Goal: Transaction & Acquisition: Register for event/course

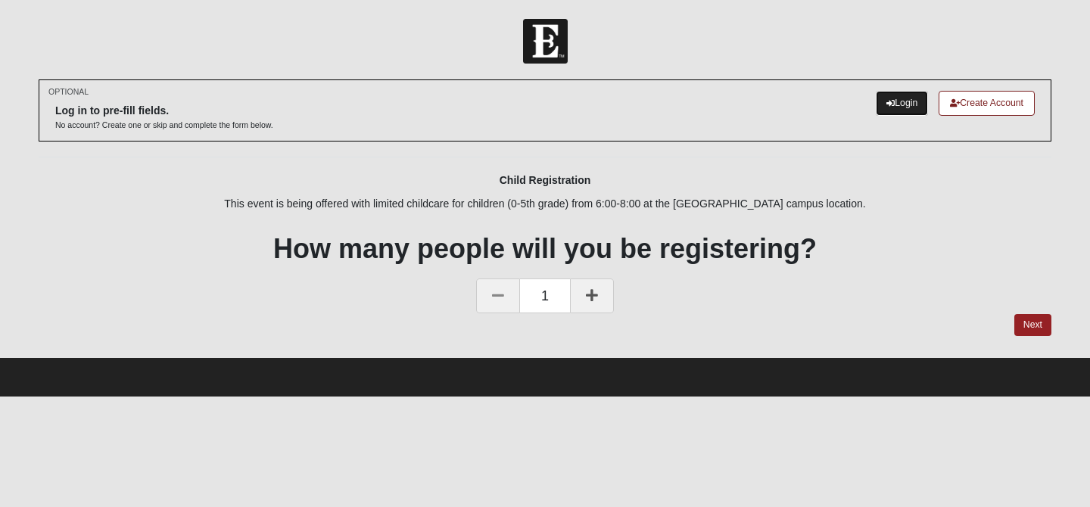
click at [914, 107] on link "Login" at bounding box center [902, 103] width 52 height 25
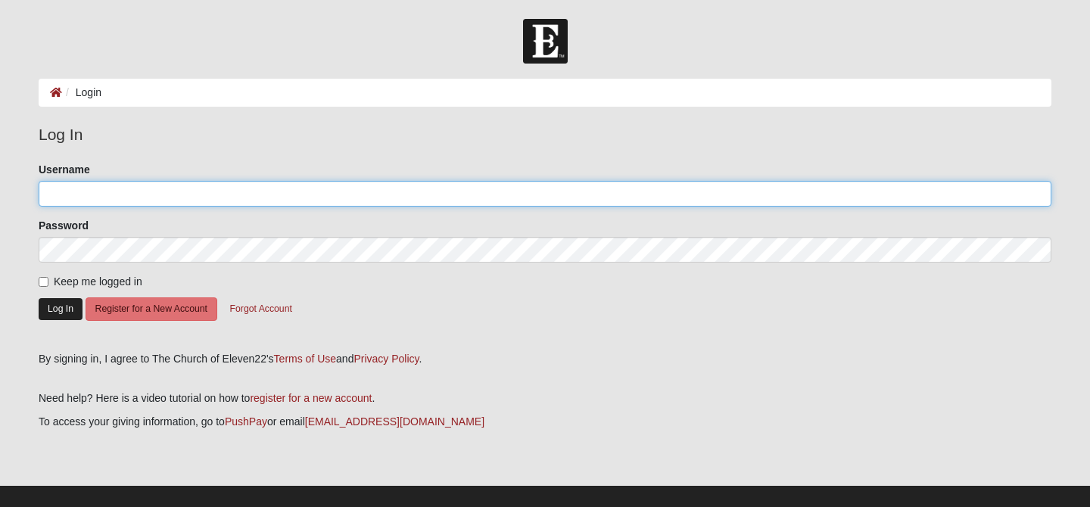
type input "Nowakfamily"
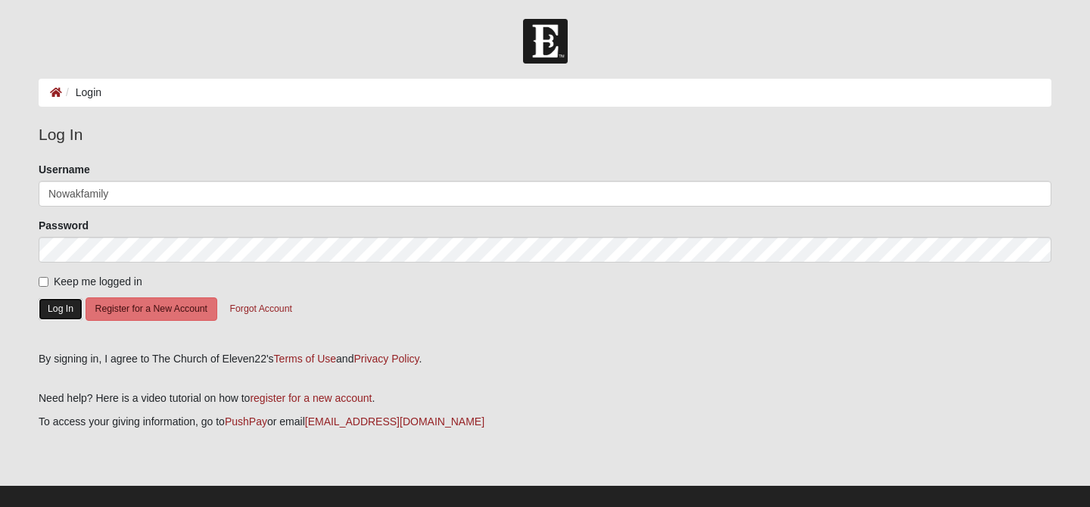
click at [57, 311] on button "Log In" at bounding box center [61, 309] width 44 height 22
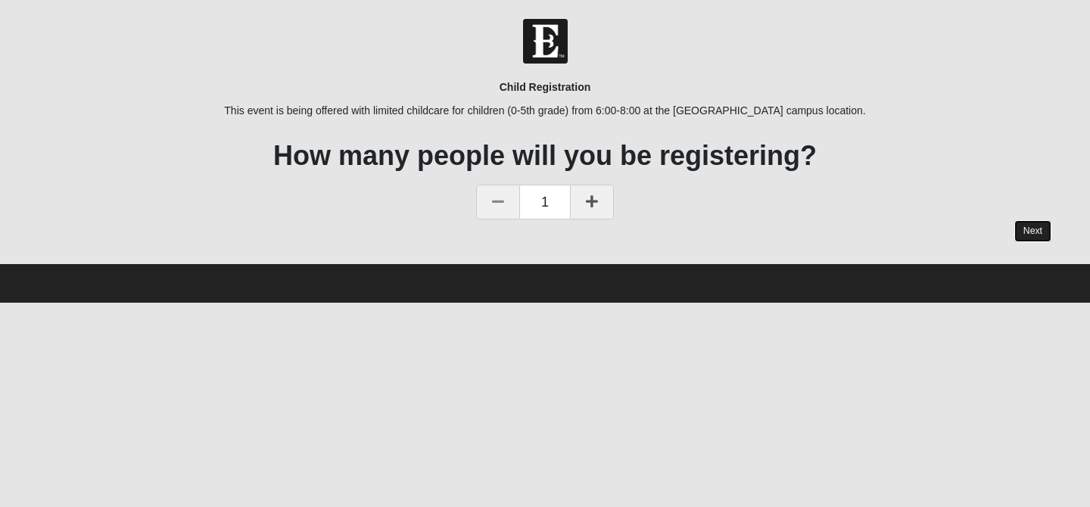
click at [1033, 234] on link "Next" at bounding box center [1032, 231] width 37 height 22
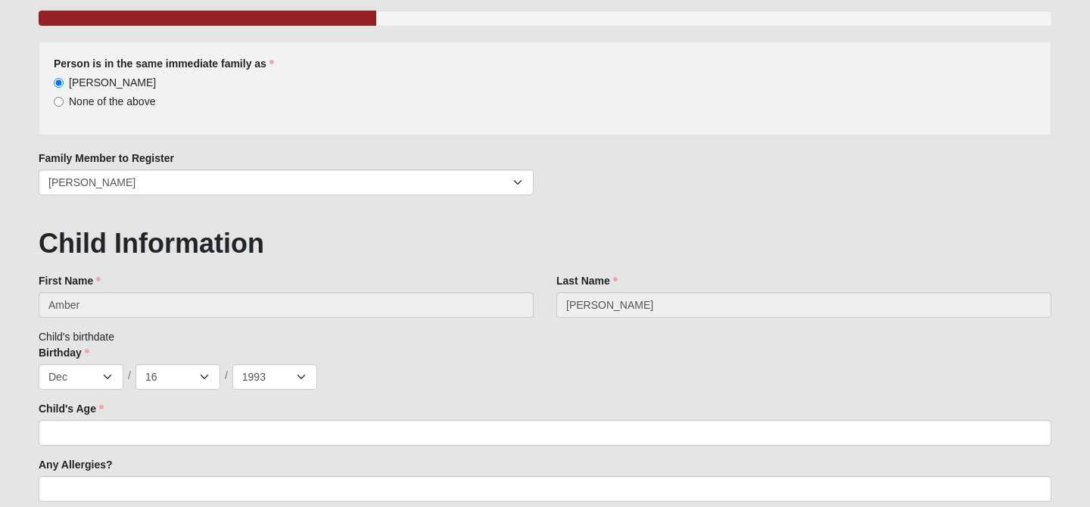
scroll to position [138, 0]
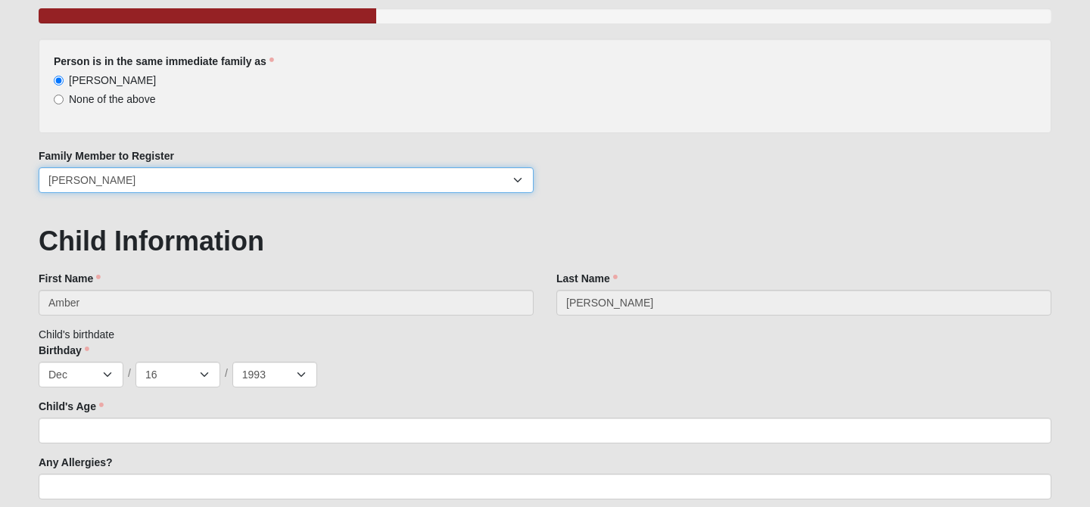
click at [460, 182] on select "Amber Nowak Curtis Nowak Lorelai Nowak" at bounding box center [286, 180] width 495 height 26
select select "244706"
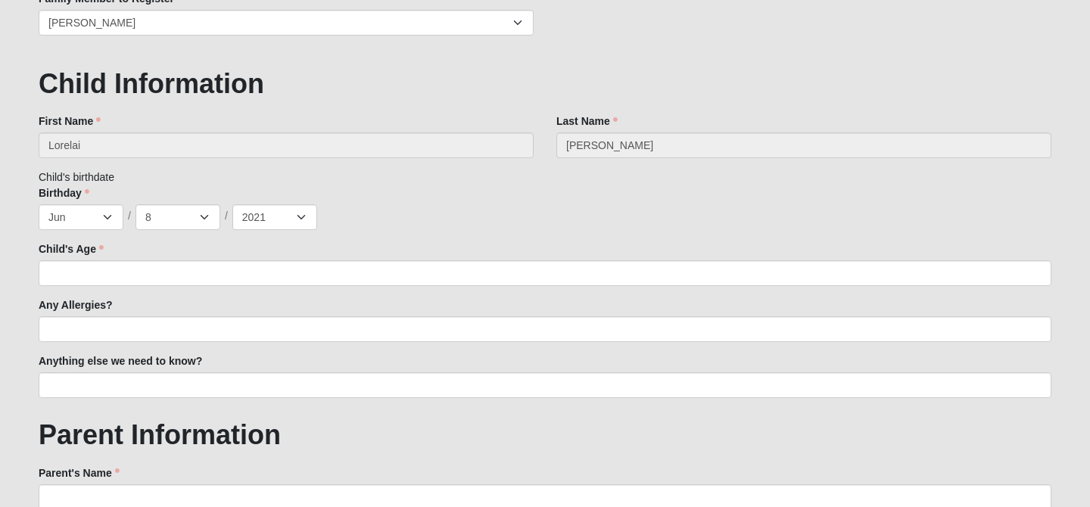
scroll to position [296, 0]
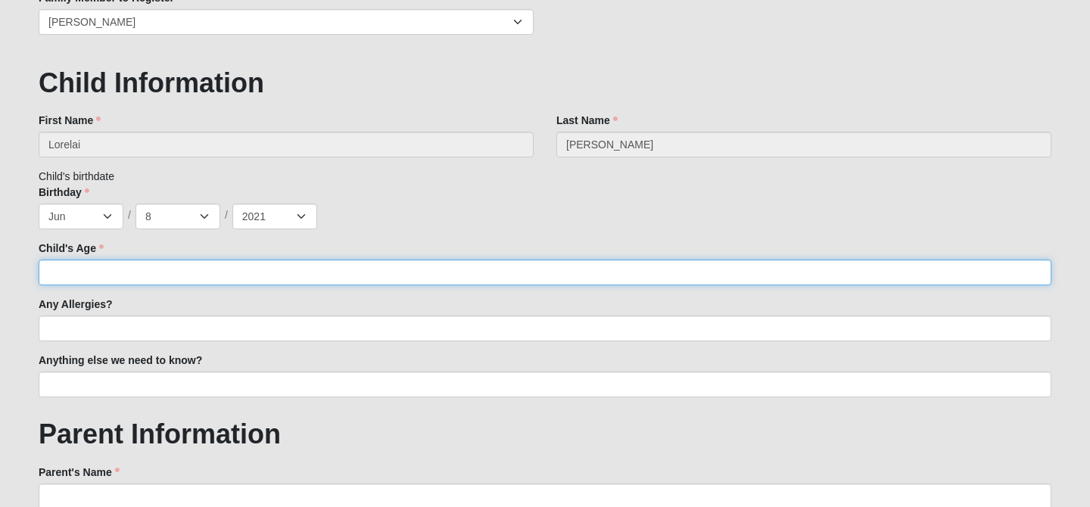
click at [422, 273] on input "Child's Age" at bounding box center [545, 273] width 1013 height 26
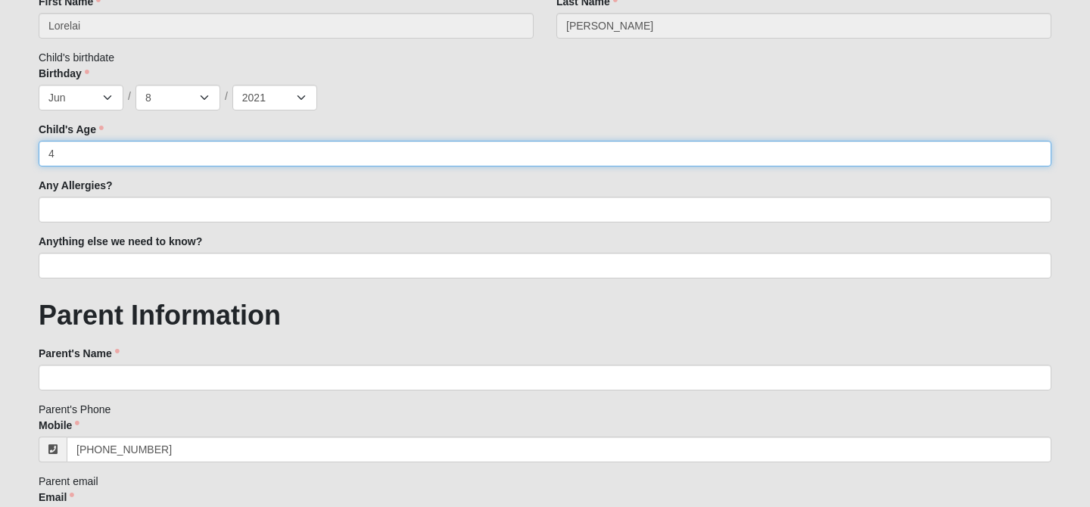
scroll to position [419, 0]
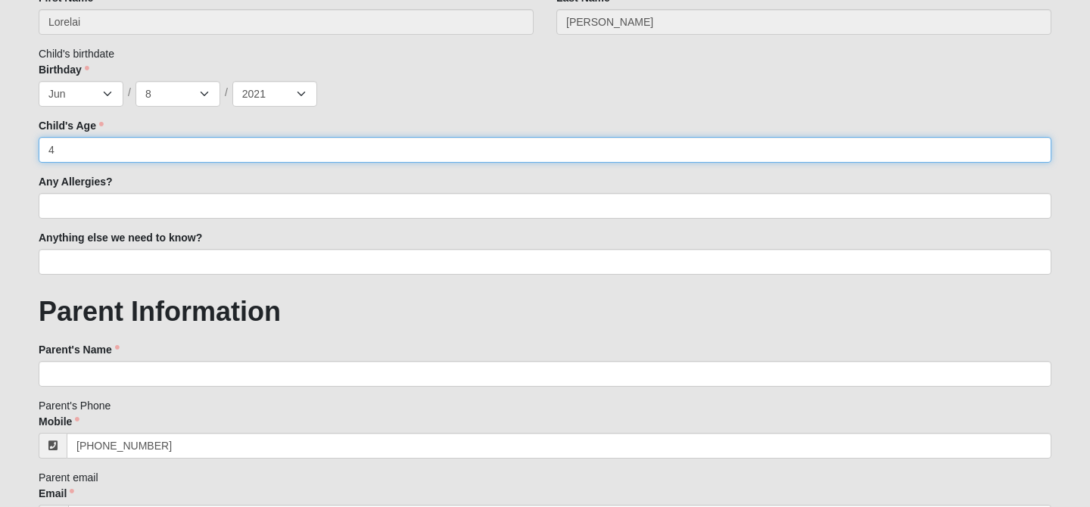
type input "4"
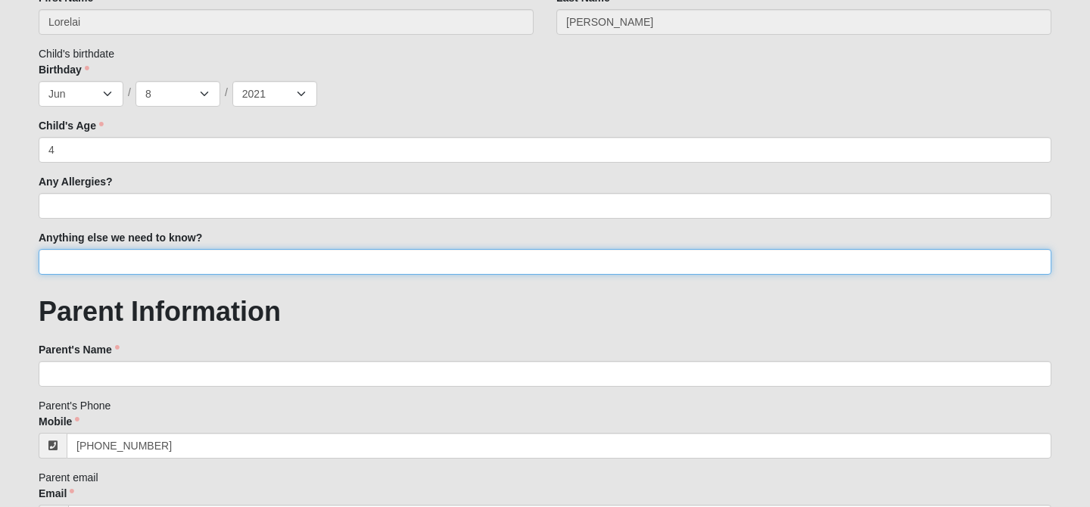
click at [386, 263] on input "Anything else we need to know?" at bounding box center [545, 262] width 1013 height 26
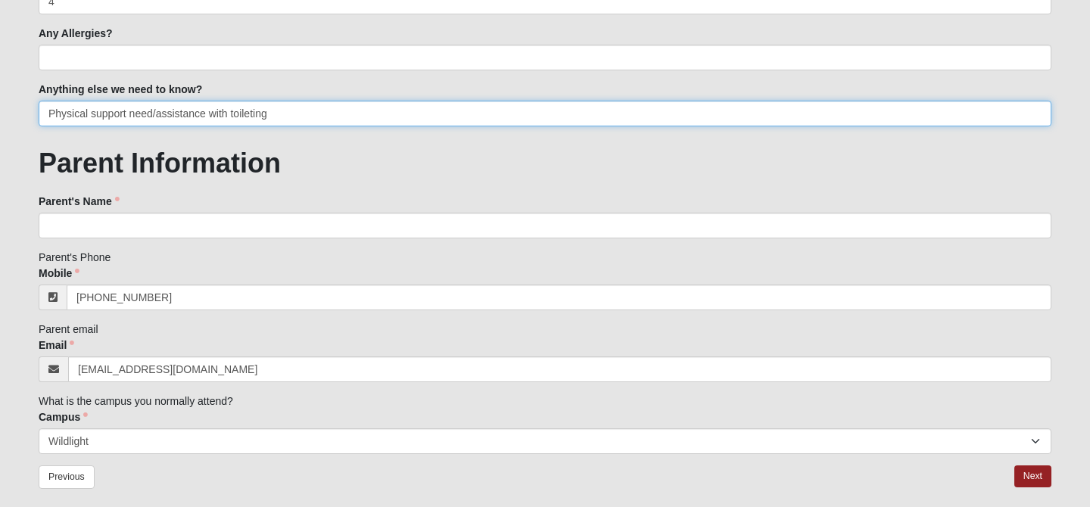
scroll to position [569, 0]
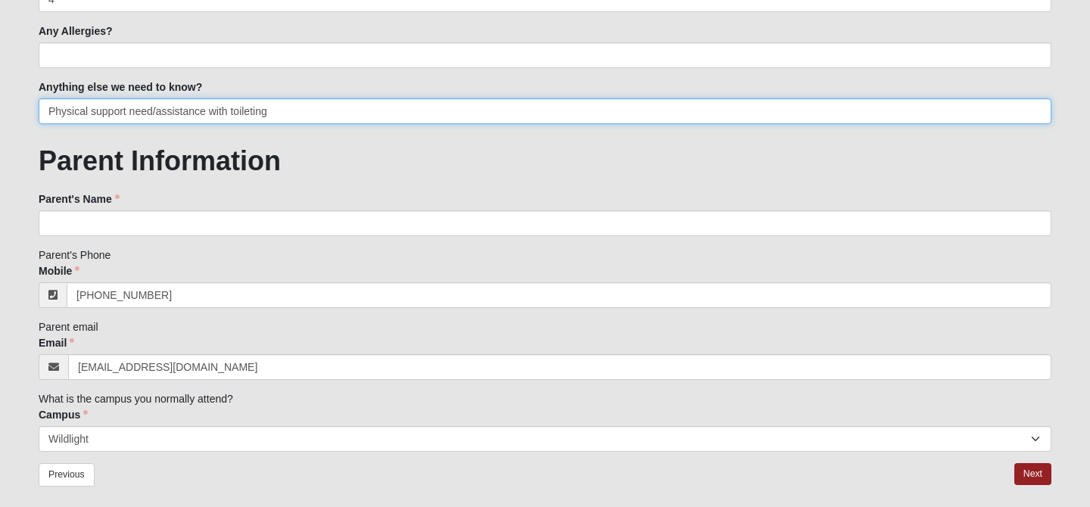
type input "Physical support need/assistance with toileting"
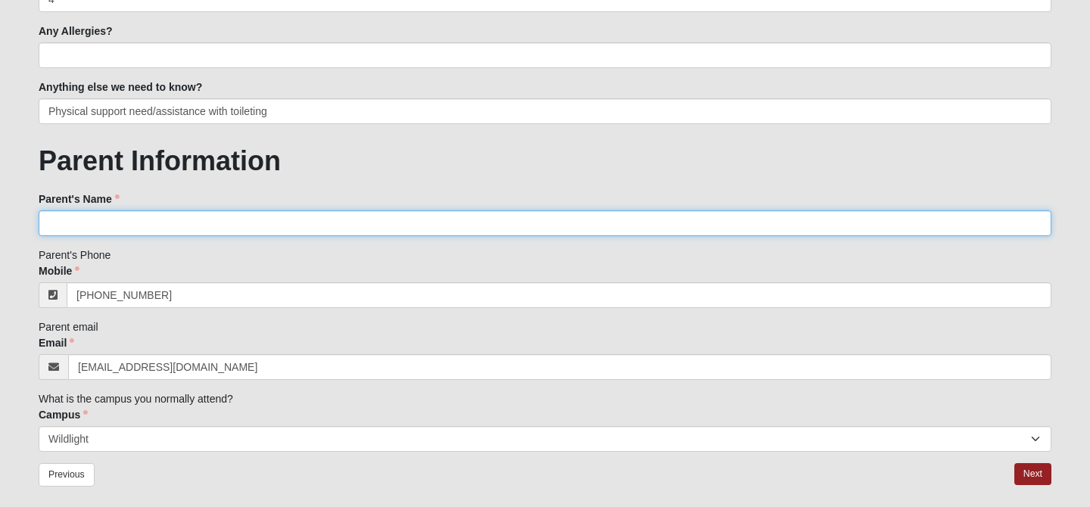
click at [267, 214] on input "Parent's Name" at bounding box center [545, 223] width 1013 height 26
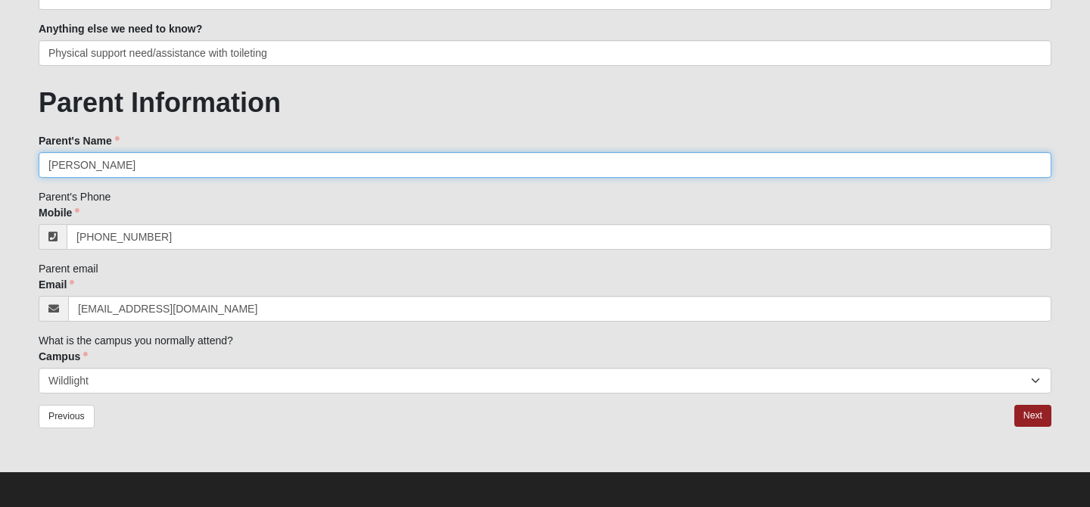
scroll to position [631, 0]
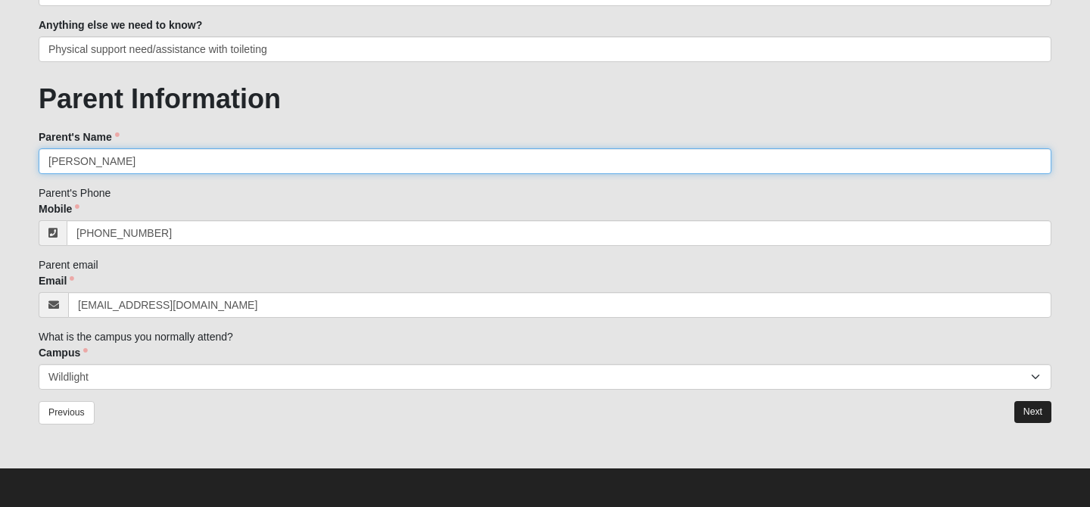
type input "Amber Nowak"
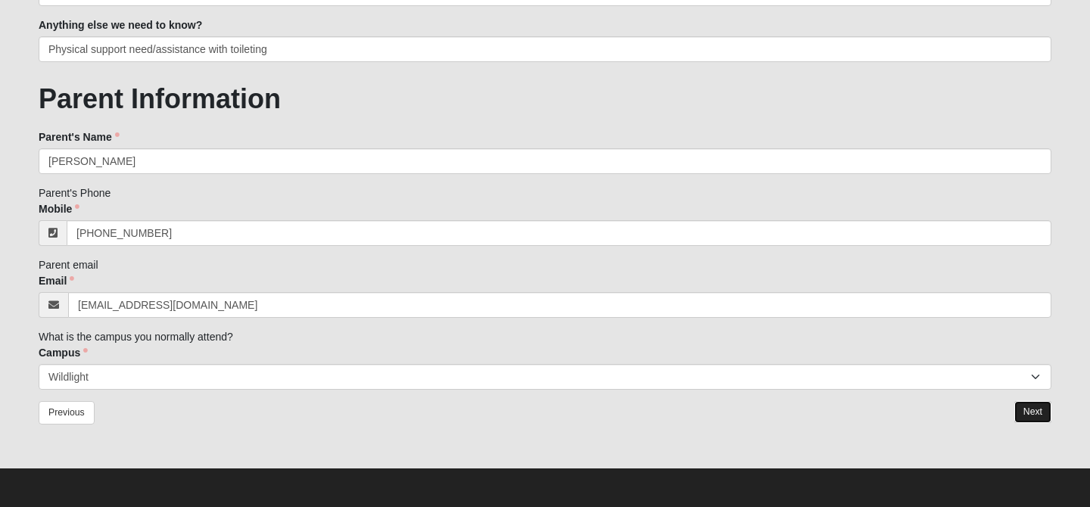
click at [1036, 414] on link "Next" at bounding box center [1032, 412] width 37 height 22
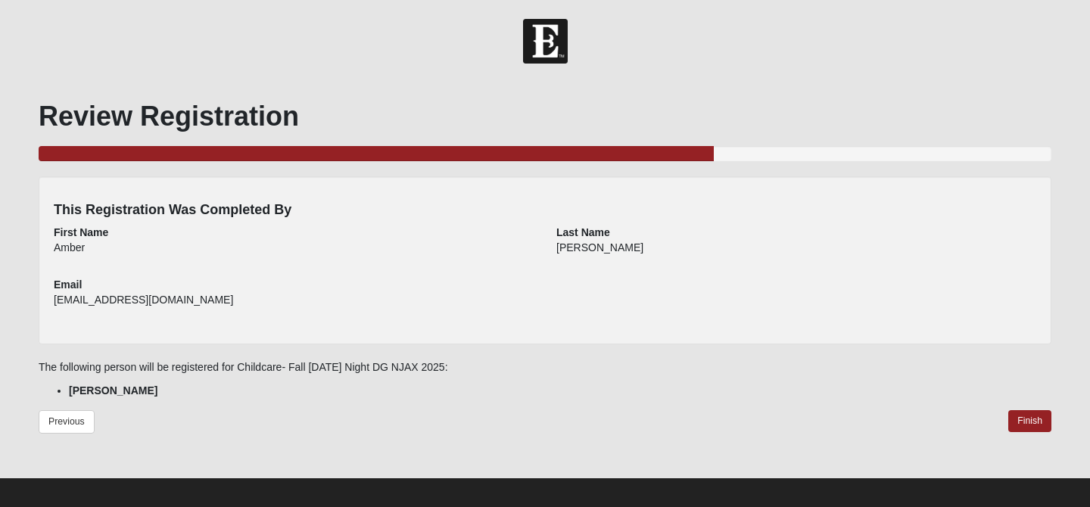
scroll to position [10, 0]
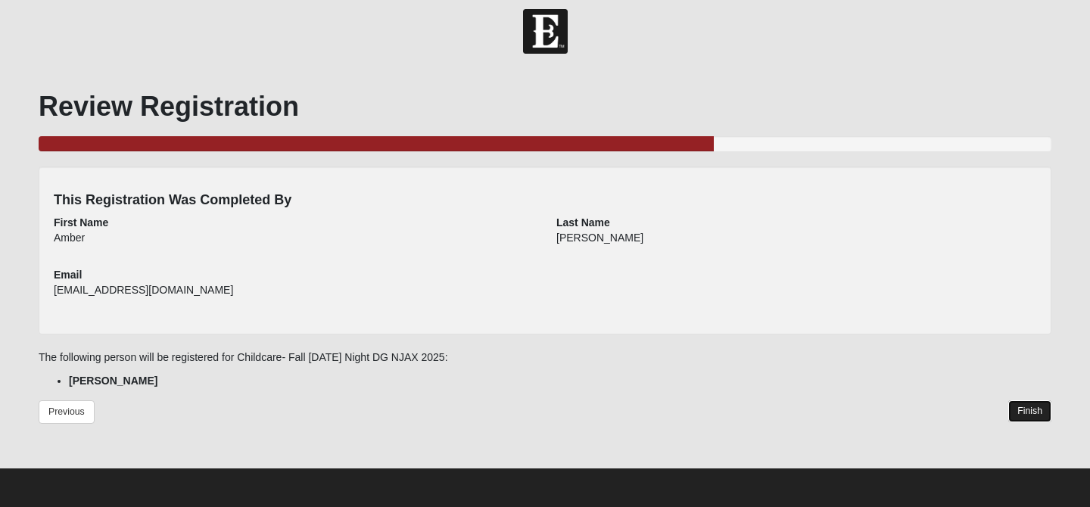
click at [1021, 413] on link "Finish" at bounding box center [1029, 411] width 43 height 22
